Goal: Navigation & Orientation: Find specific page/section

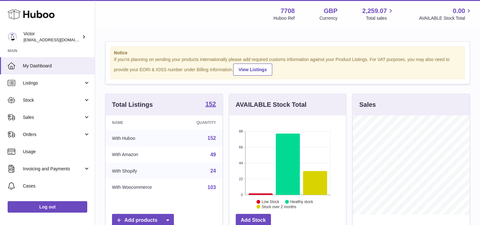
scroll to position [99, 117]
click at [44, 86] on link "Listings" at bounding box center [47, 82] width 95 height 17
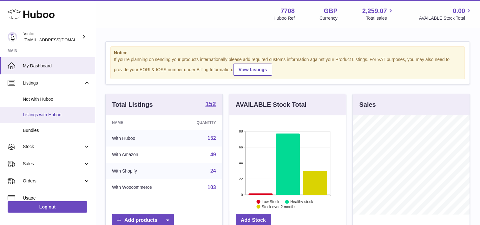
click at [46, 114] on span "Listings with Huboo" at bounding box center [56, 115] width 67 height 6
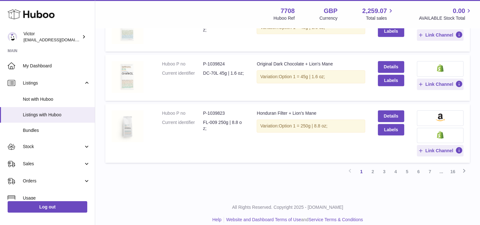
scroll to position [458, 0]
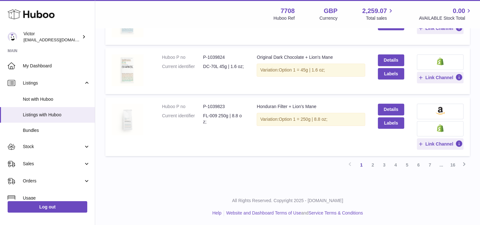
click at [126, 114] on img at bounding box center [128, 119] width 32 height 32
click at [376, 164] on link "2" at bounding box center [372, 164] width 11 height 11
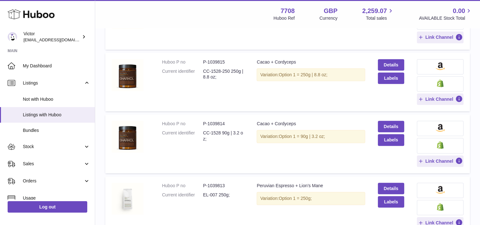
scroll to position [558, 0]
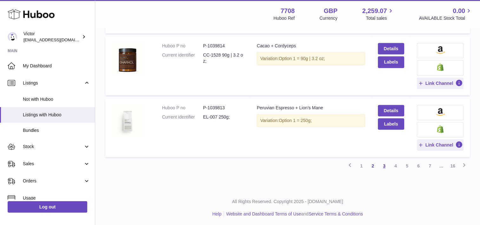
click at [383, 164] on link "3" at bounding box center [384, 165] width 11 height 11
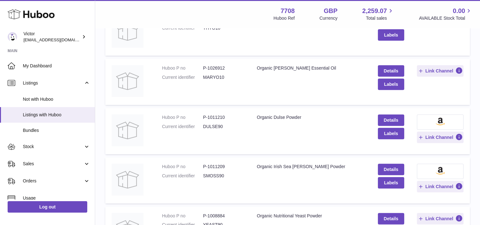
scroll to position [437, 0]
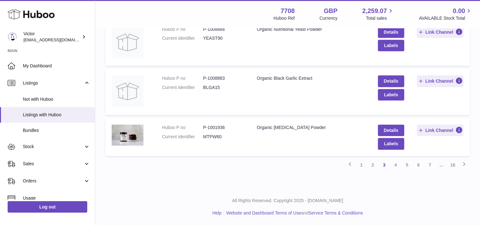
click at [146, 135] on td at bounding box center [130, 136] width 50 height 37
click at [139, 136] on img at bounding box center [128, 134] width 32 height 21
